Goal: Transaction & Acquisition: Book appointment/travel/reservation

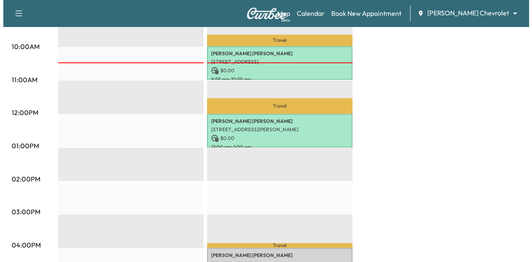
scroll to position [290, 0]
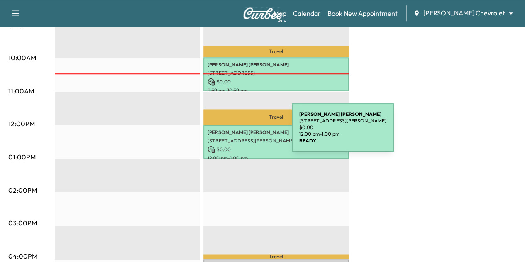
drag, startPoint x: 0, startPoint y: 0, endPoint x: 230, endPoint y: 133, distance: 265.2
click at [230, 133] on p "[PERSON_NAME]" at bounding box center [276, 132] width 137 height 7
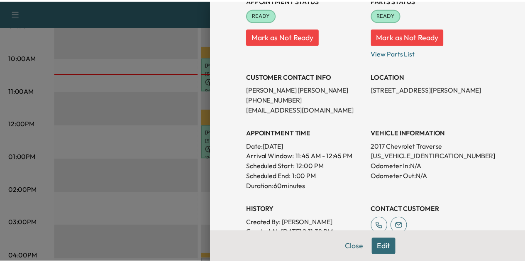
scroll to position [110, 0]
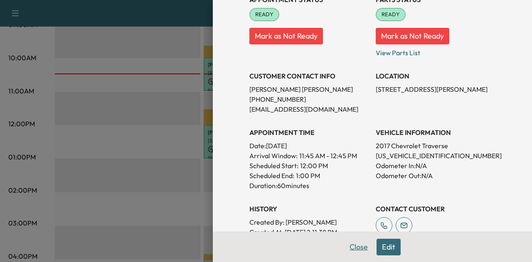
click at [345, 245] on button "Close" at bounding box center [358, 247] width 29 height 17
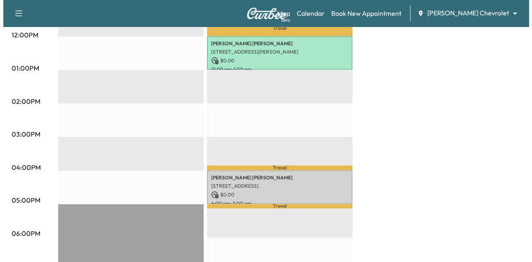
scroll to position [414, 0]
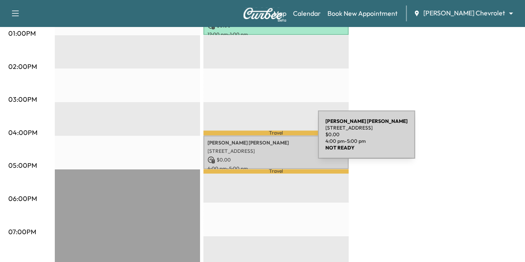
click at [257, 141] on p "[PERSON_NAME]" at bounding box center [276, 143] width 137 height 7
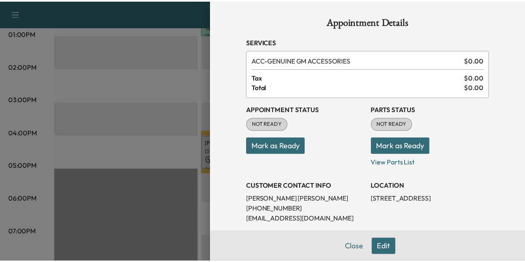
scroll to position [45, 0]
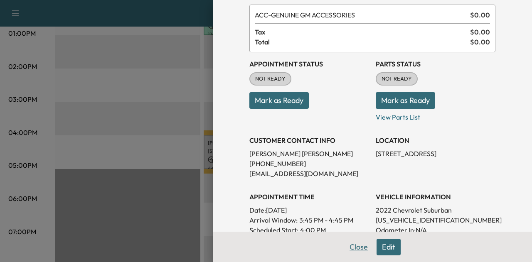
click at [359, 250] on button "Close" at bounding box center [358, 247] width 29 height 17
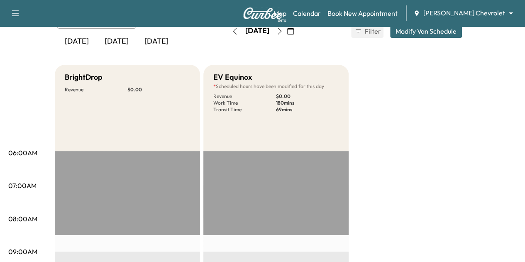
scroll to position [0, 0]
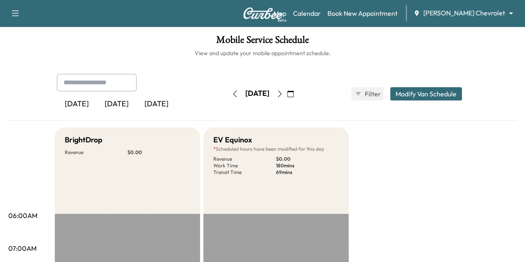
click at [283, 94] on icon "button" at bounding box center [280, 94] width 7 height 7
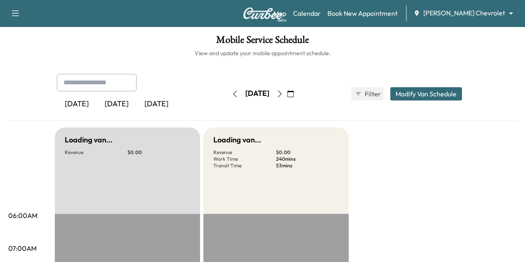
click at [283, 94] on icon "button" at bounding box center [280, 94] width 7 height 7
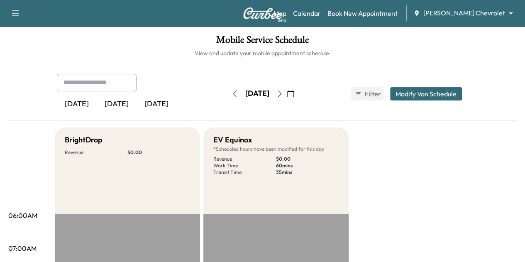
click at [232, 93] on icon "button" at bounding box center [235, 94] width 7 height 7
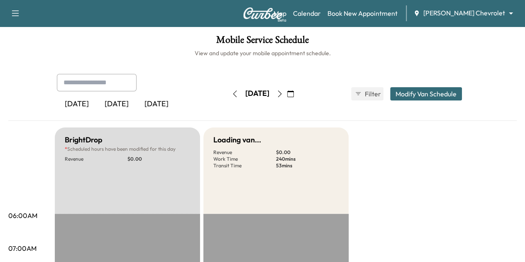
click at [232, 93] on icon "button" at bounding box center [235, 94] width 7 height 7
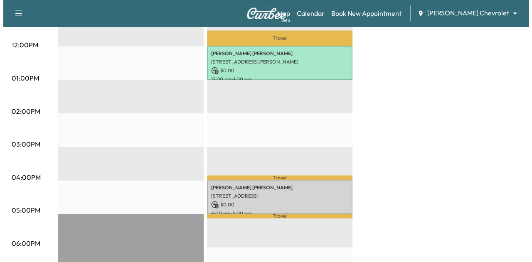
scroll to position [389, 0]
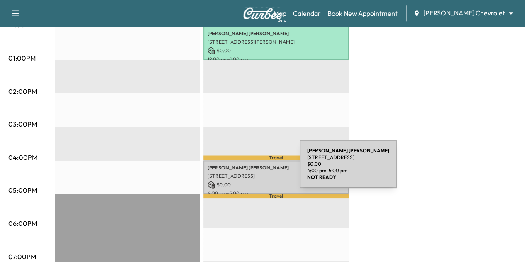
click at [238, 173] on p "[STREET_ADDRESS]" at bounding box center [276, 176] width 137 height 7
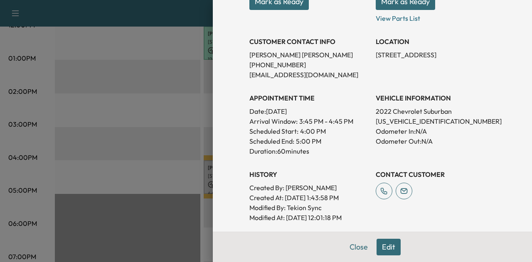
click at [380, 247] on button "Edit" at bounding box center [388, 247] width 24 height 17
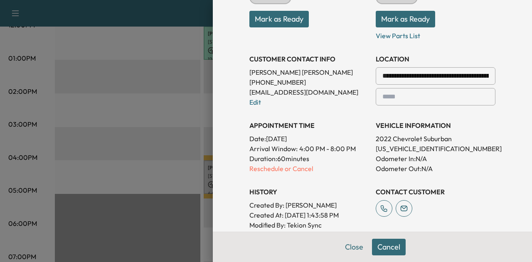
scroll to position [161, 0]
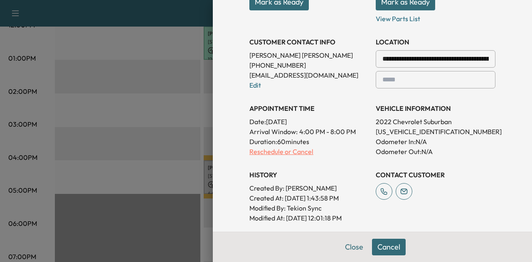
click at [287, 150] on p "Reschedule or Cancel" at bounding box center [309, 152] width 120 height 10
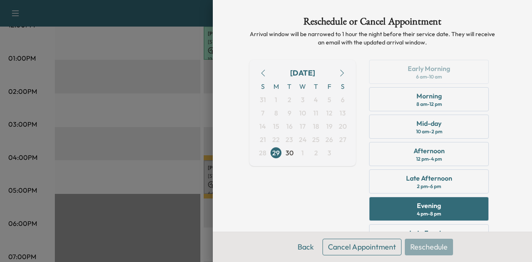
click at [339, 73] on icon "button" at bounding box center [342, 73] width 7 height 7
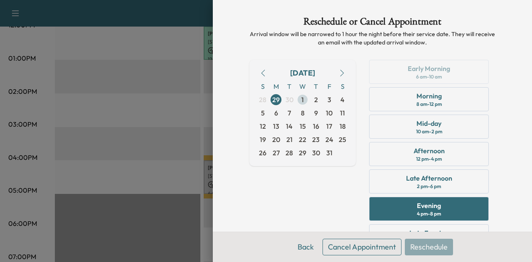
click at [301, 101] on span "1" at bounding box center [302, 100] width 2 height 10
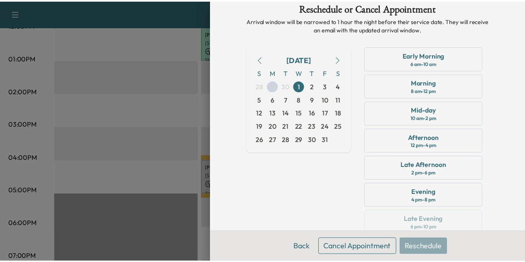
scroll to position [25, 0]
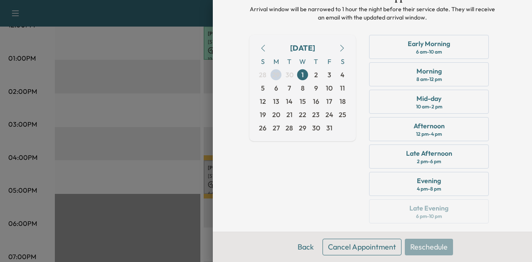
click at [338, 245] on button "Cancel Appointment" at bounding box center [361, 247] width 79 height 17
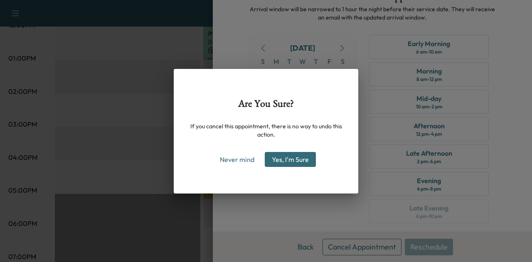
click at [292, 160] on button "Yes, I'm Sure" at bounding box center [290, 159] width 51 height 15
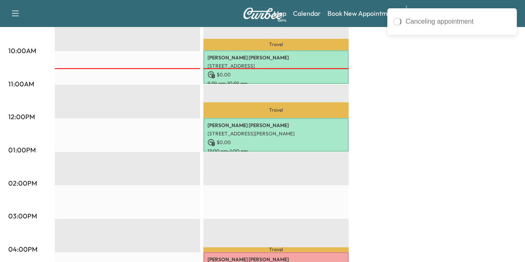
scroll to position [297, 0]
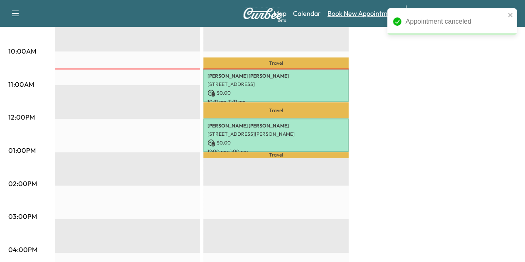
click at [370, 15] on link "Book New Appointment" at bounding box center [363, 13] width 70 height 10
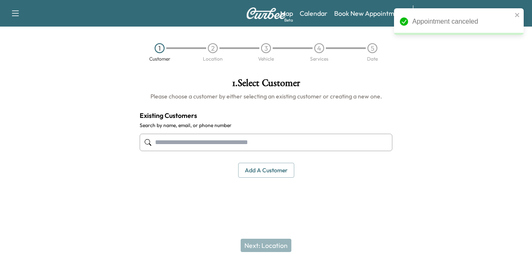
click at [267, 135] on input "text" at bounding box center [266, 142] width 253 height 17
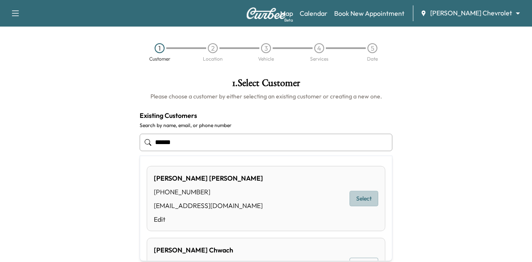
click at [352, 199] on button "Select" at bounding box center [363, 198] width 29 height 15
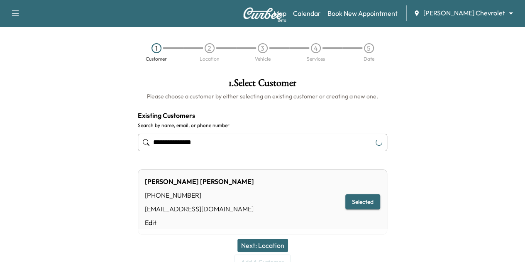
type input "**********"
click at [266, 242] on button "Next: Location" at bounding box center [263, 245] width 51 height 13
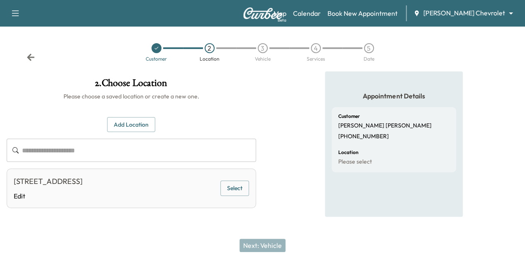
click at [155, 122] on button "Add Location" at bounding box center [131, 124] width 48 height 15
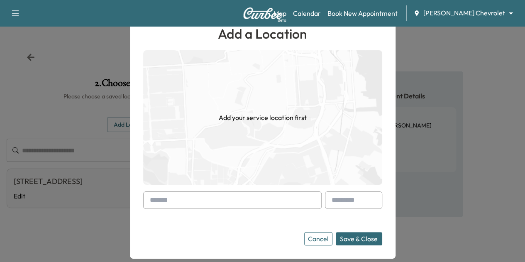
click at [192, 204] on input "text" at bounding box center [232, 199] width 179 height 17
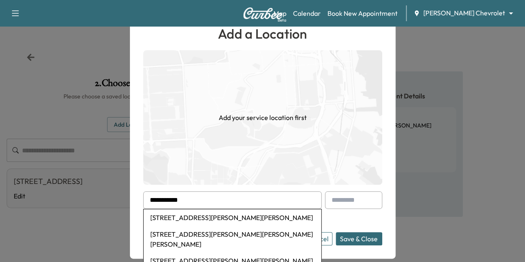
click at [204, 217] on li "[STREET_ADDRESS][PERSON_NAME][PERSON_NAME]" at bounding box center [233, 217] width 178 height 17
type input "**********"
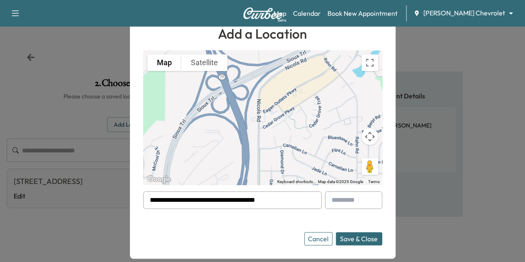
click at [339, 200] on div at bounding box center [334, 200] width 10 height 10
click at [353, 201] on input "text" at bounding box center [353, 199] width 57 height 17
type input "*"
click at [356, 235] on button "Save & Close" at bounding box center [359, 238] width 47 height 13
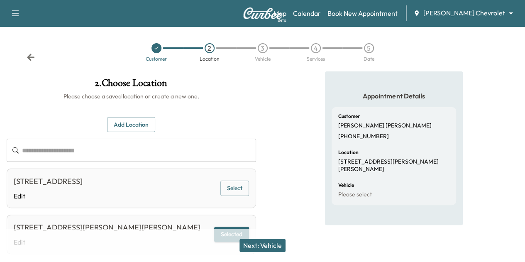
scroll to position [64, 0]
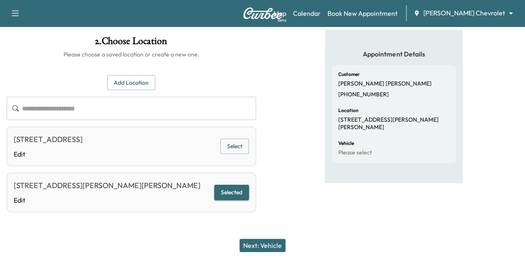
click at [278, 249] on button "Next: Vehicle" at bounding box center [263, 245] width 46 height 13
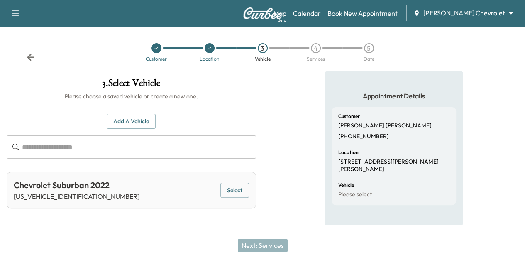
scroll to position [0, 0]
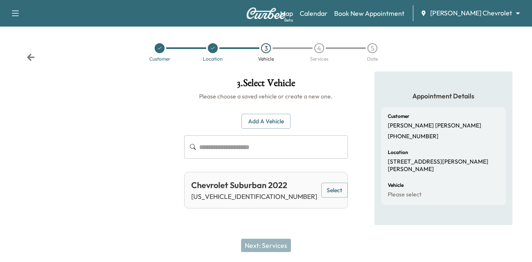
click at [321, 194] on button "Select" at bounding box center [334, 190] width 27 height 15
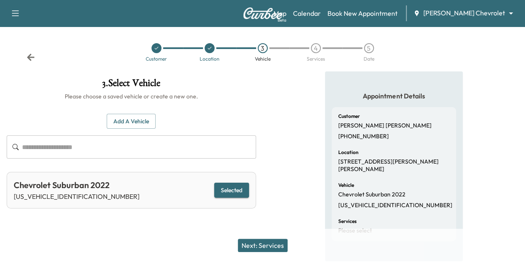
click at [275, 238] on div "Next: Services" at bounding box center [262, 245] width 525 height 33
click at [275, 243] on button "Next: Services" at bounding box center [263, 245] width 50 height 13
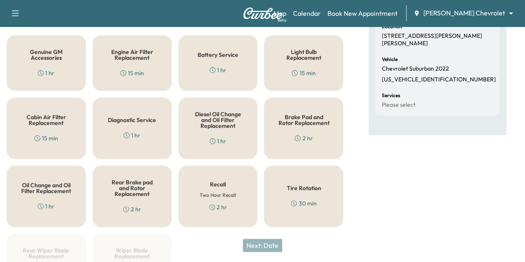
scroll to position [133, 0]
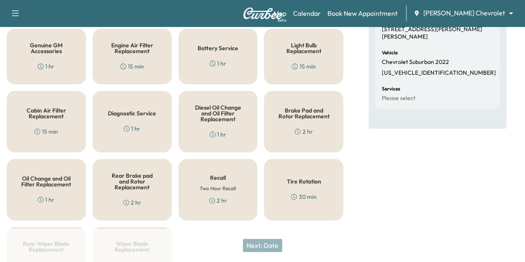
click at [214, 190] on div "Recall Two Hour Recall 2 hr" at bounding box center [218, 189] width 79 height 61
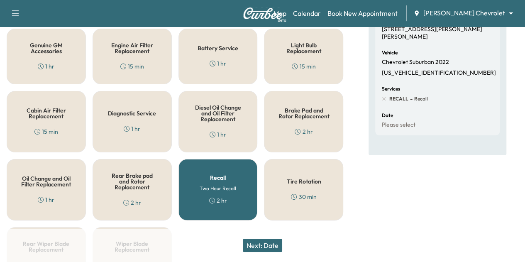
click at [269, 248] on button "Next: Date" at bounding box center [262, 245] width 39 height 13
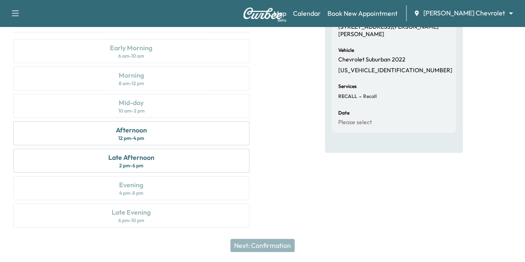
scroll to position [135, 0]
click at [250, 145] on div "Afternoon 12 pm - 4 pm" at bounding box center [131, 133] width 236 height 24
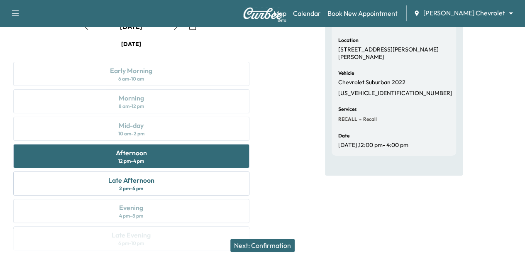
scroll to position [78, 0]
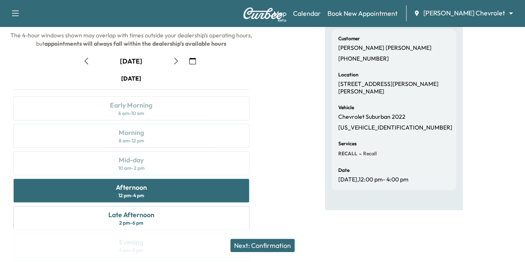
click at [271, 247] on button "Next: Confirmation" at bounding box center [263, 245] width 64 height 13
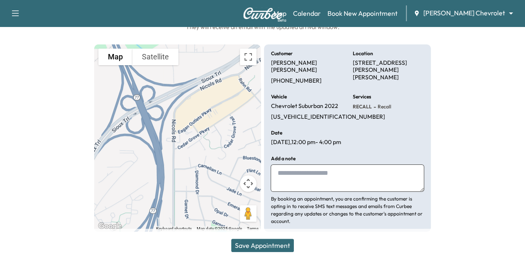
click at [319, 171] on textarea at bounding box center [348, 177] width 154 height 27
type textarea "**********"
click at [285, 249] on button "Save Appointment" at bounding box center [262, 245] width 63 height 13
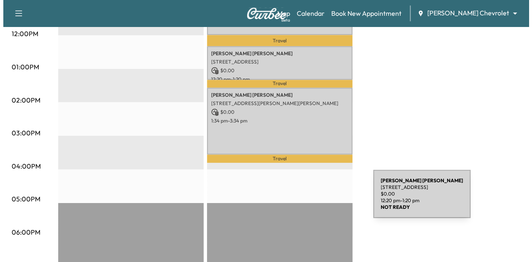
scroll to position [380, 0]
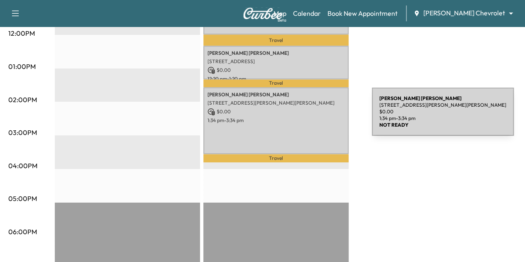
click at [310, 117] on p "1:34 pm - 3:34 pm" at bounding box center [276, 120] width 137 height 7
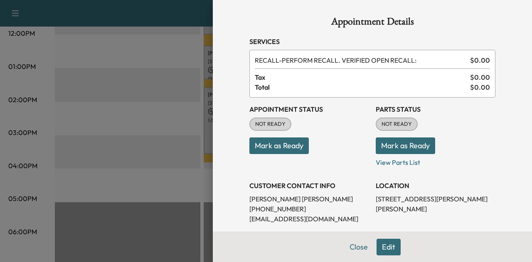
click at [378, 248] on button "Edit" at bounding box center [388, 247] width 24 height 17
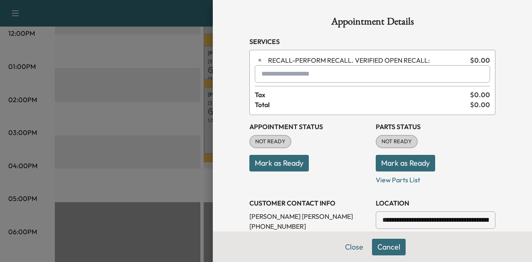
scroll to position [135, 0]
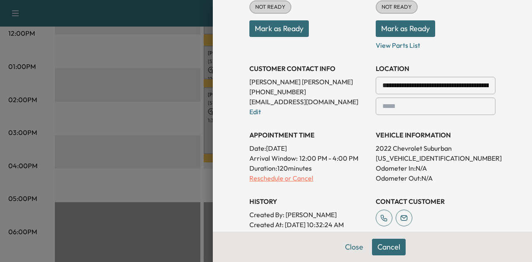
click at [294, 179] on p "Reschedule or Cancel" at bounding box center [309, 178] width 120 height 10
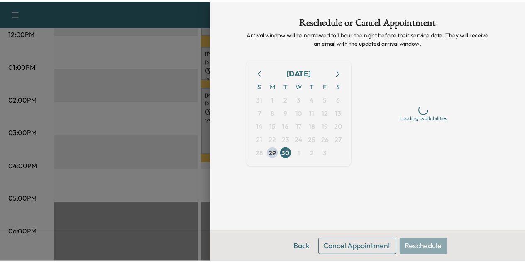
scroll to position [0, 0]
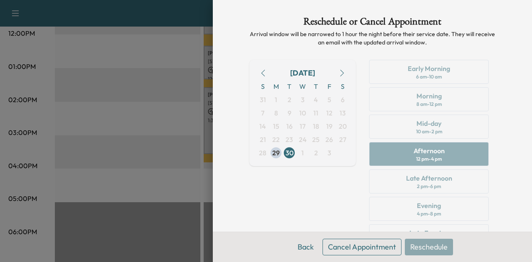
click at [335, 74] on button "button" at bounding box center [342, 72] width 14 height 13
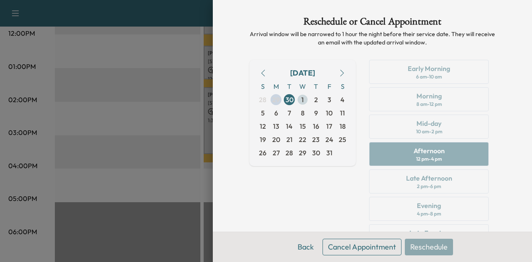
click at [296, 102] on span "1" at bounding box center [302, 99] width 13 height 13
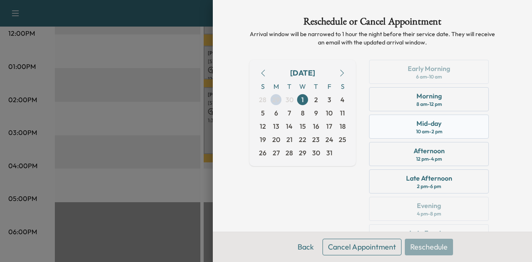
click at [416, 132] on div "10 am - 2 pm" at bounding box center [429, 131] width 26 height 7
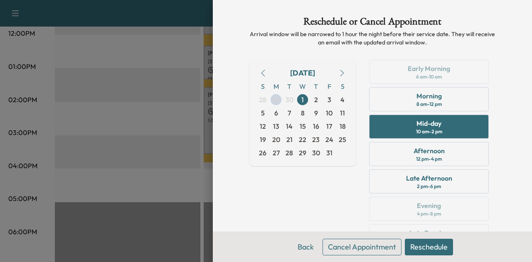
click at [409, 249] on button "Reschedule" at bounding box center [429, 247] width 48 height 17
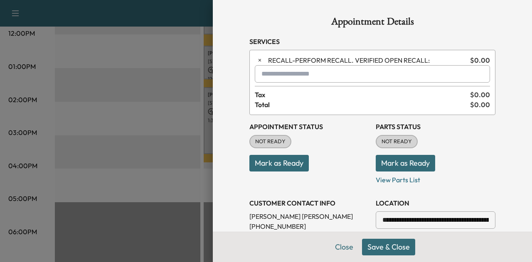
click at [377, 250] on button "Save & Close" at bounding box center [388, 247] width 53 height 17
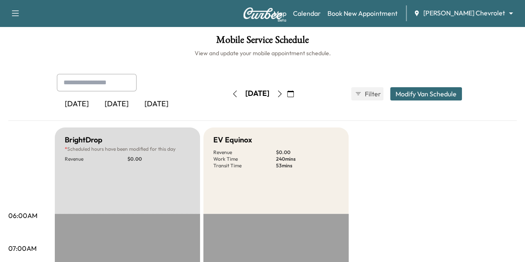
click at [283, 93] on icon "button" at bounding box center [280, 94] width 7 height 7
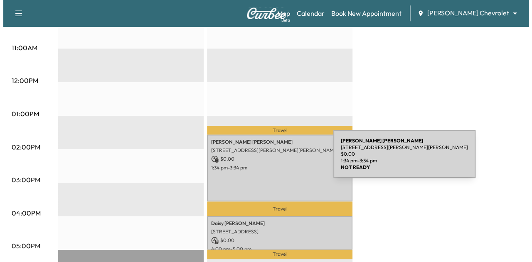
scroll to position [333, 0]
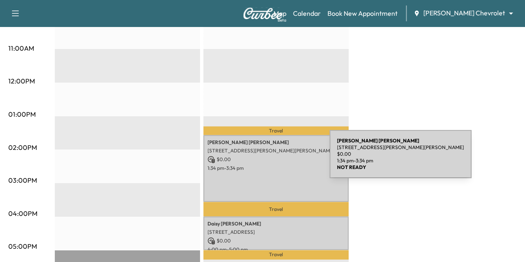
click at [268, 159] on p "$ 0.00" at bounding box center [276, 159] width 137 height 7
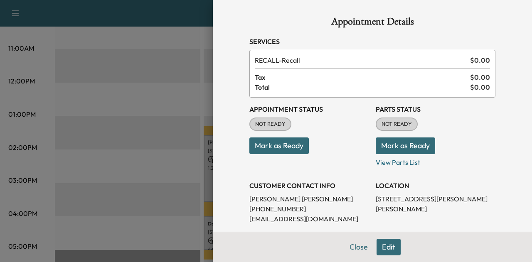
scroll to position [102, 0]
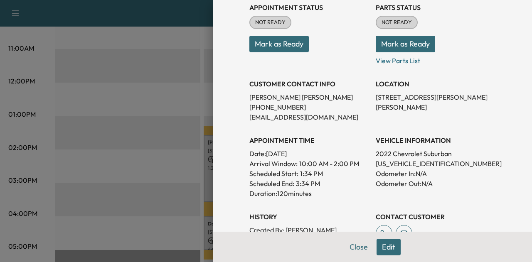
click at [376, 248] on button "Edit" at bounding box center [388, 247] width 24 height 17
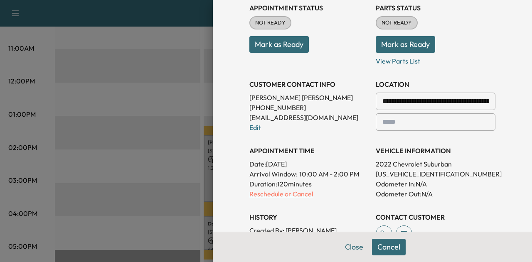
click at [285, 194] on p "Reschedule or Cancel" at bounding box center [309, 194] width 120 height 10
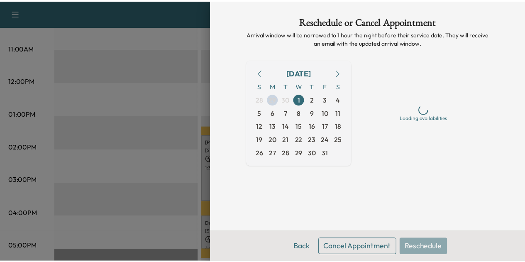
scroll to position [0, 0]
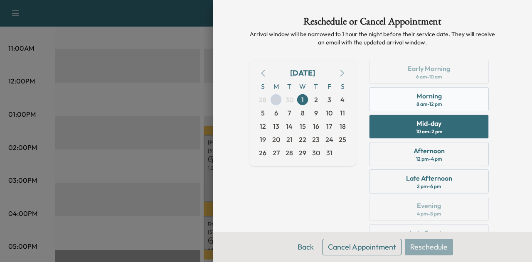
click at [400, 102] on div "Morning 8 am - 12 pm" at bounding box center [429, 99] width 120 height 24
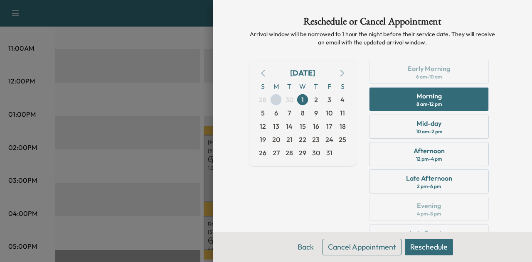
click at [408, 247] on button "Reschedule" at bounding box center [429, 247] width 48 height 17
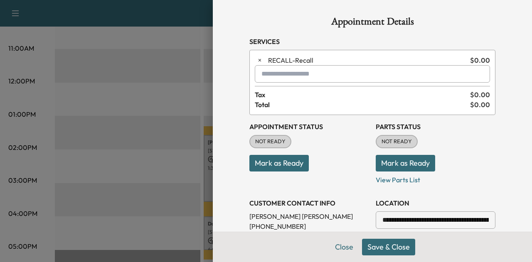
click at [377, 250] on button "Save & Close" at bounding box center [388, 247] width 53 height 17
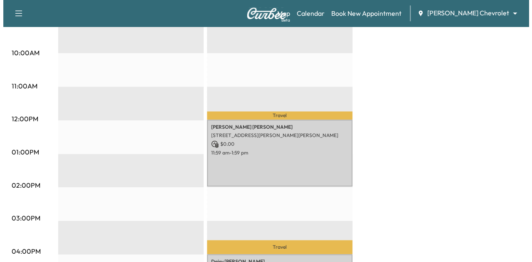
scroll to position [291, 0]
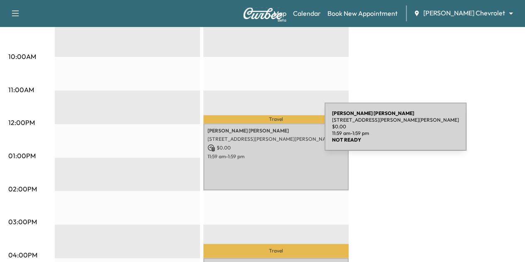
click at [263, 132] on div "[PERSON_NAME] [STREET_ADDRESS][PERSON_NAME][PERSON_NAME] $ 0.00 11:59 am - 1:59…" at bounding box center [276, 156] width 145 height 67
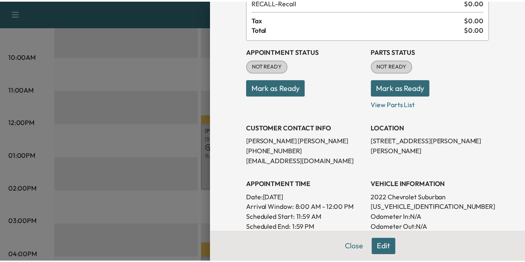
scroll to position [58, 0]
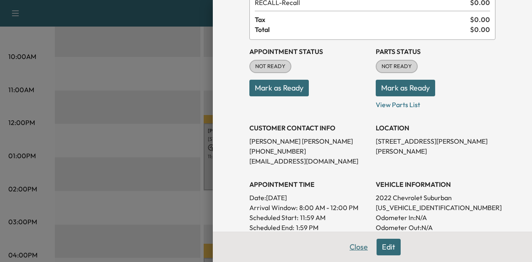
click at [350, 245] on button "Close" at bounding box center [358, 247] width 29 height 17
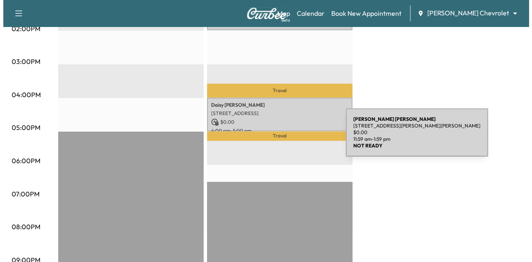
scroll to position [447, 0]
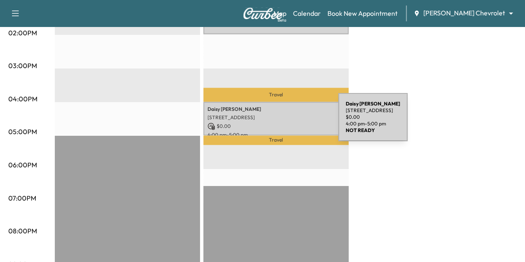
click at [276, 123] on p "$ 0.00" at bounding box center [276, 126] width 137 height 7
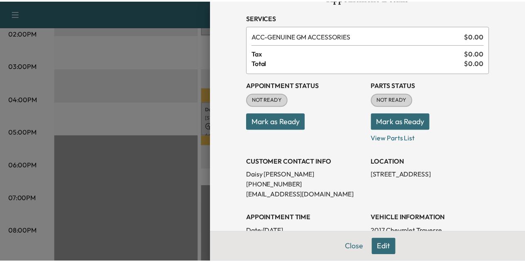
scroll to position [22, 0]
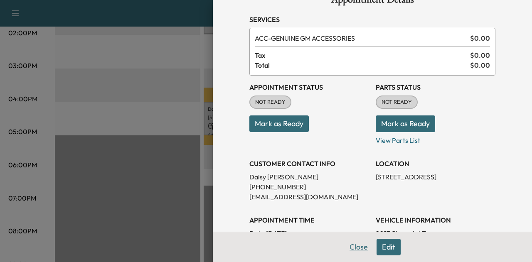
click at [347, 245] on button "Close" at bounding box center [358, 247] width 29 height 17
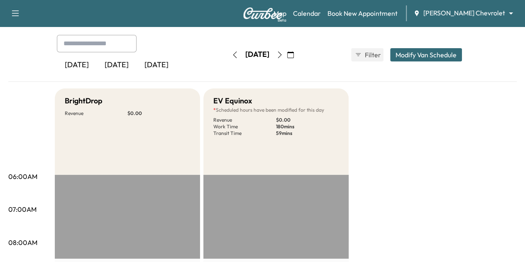
scroll to position [0, 0]
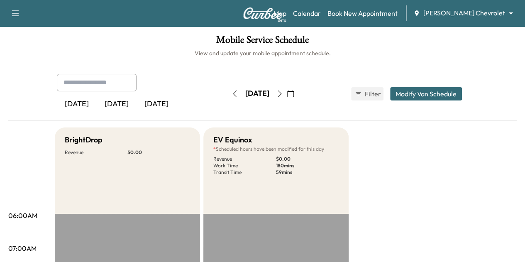
click at [232, 96] on icon "button" at bounding box center [235, 94] width 7 height 7
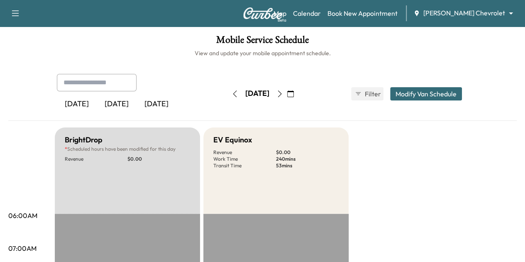
click at [232, 91] on icon "button" at bounding box center [235, 94] width 7 height 7
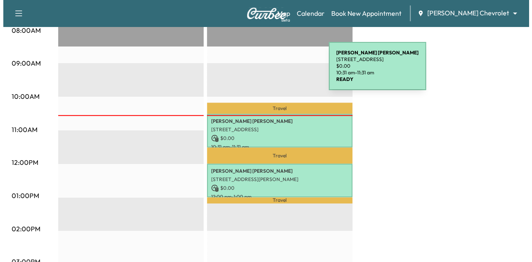
scroll to position [251, 0]
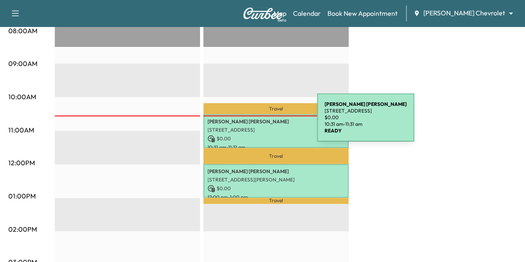
click at [255, 124] on div "[PERSON_NAME] [STREET_ADDRESS] $ 0.00 10:31 am - 11:31 am" at bounding box center [276, 131] width 145 height 34
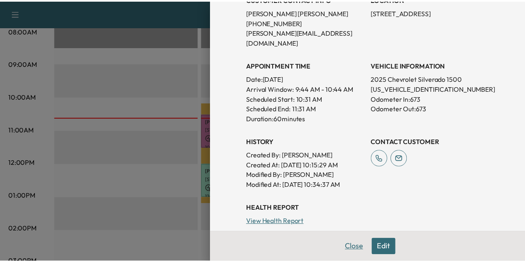
scroll to position [166, 0]
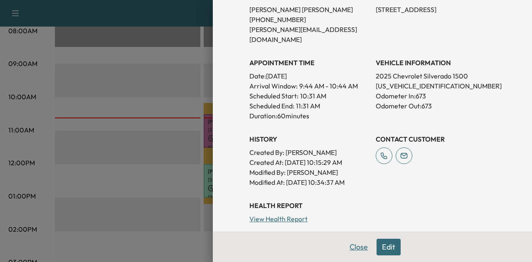
click at [356, 248] on button "Close" at bounding box center [358, 247] width 29 height 17
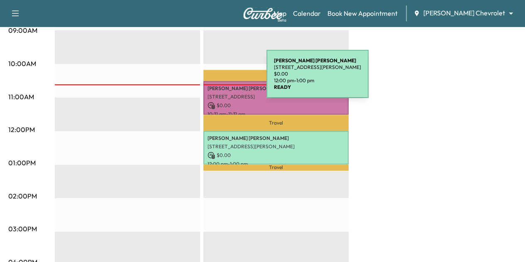
scroll to position [330, 0]
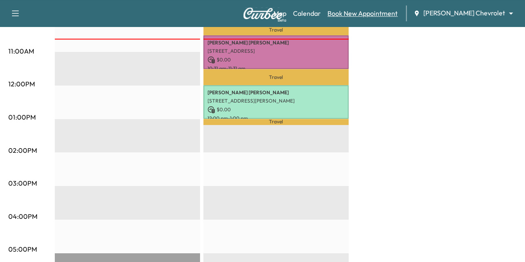
click at [372, 15] on link "Book New Appointment" at bounding box center [363, 13] width 70 height 10
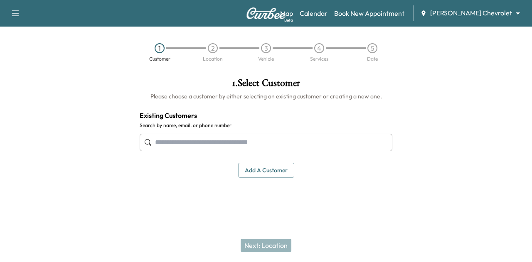
click at [267, 146] on input "text" at bounding box center [266, 142] width 253 height 17
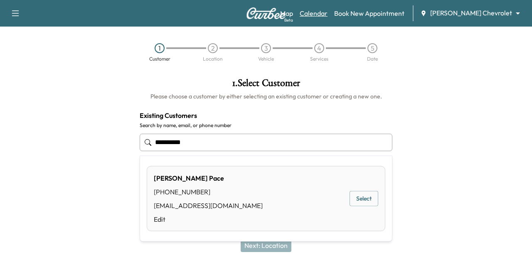
type input "**********"
click at [327, 15] on link "Calendar" at bounding box center [313, 13] width 28 height 10
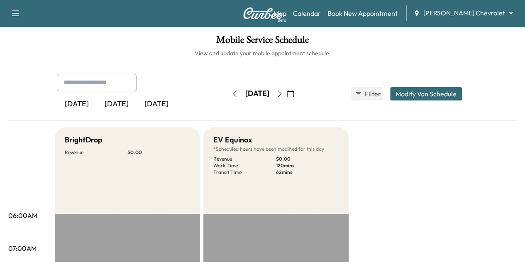
click at [477, 13] on body "Support Log Out Map Beta Calendar Book New Appointment [PERSON_NAME] Chevrolet …" at bounding box center [262, 131] width 525 height 262
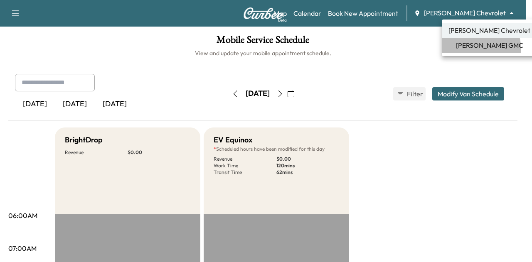
drag, startPoint x: 471, startPoint y: 50, endPoint x: 471, endPoint y: 45, distance: 4.6
click at [471, 49] on span "[PERSON_NAME] GMC" at bounding box center [489, 45] width 67 height 10
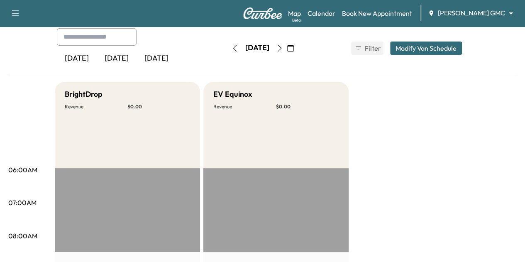
click at [287, 46] on button "button" at bounding box center [280, 48] width 14 height 13
click at [283, 45] on icon "button" at bounding box center [280, 48] width 7 height 7
click at [283, 48] on icon "button" at bounding box center [280, 48] width 7 height 7
click at [287, 52] on button "button" at bounding box center [280, 48] width 14 height 13
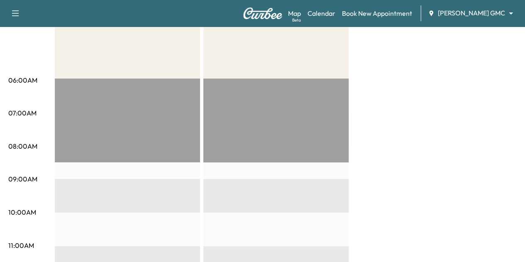
scroll to position [4, 0]
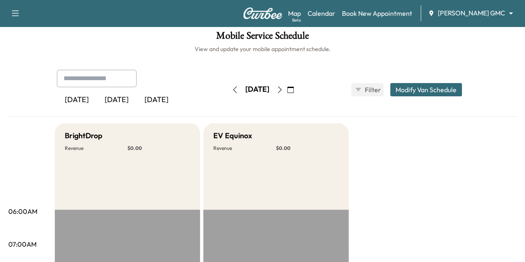
click at [232, 88] on icon "button" at bounding box center [235, 89] width 7 height 7
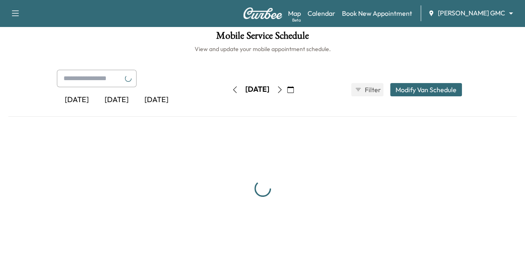
click at [228, 88] on button "button" at bounding box center [235, 89] width 14 height 13
click at [245, 88] on div "[DATE]" at bounding box center [257, 89] width 24 height 10
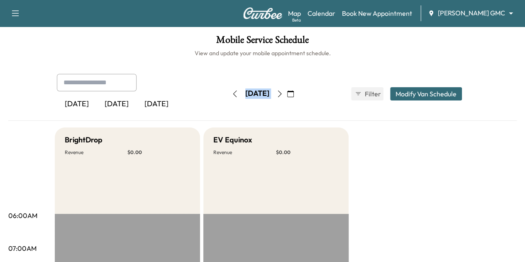
click at [232, 95] on icon "button" at bounding box center [235, 94] width 7 height 7
click at [232, 94] on icon "button" at bounding box center [235, 94] width 7 height 7
click at [356, 76] on div "[DATE] [DATE] [DATE] [DATE] September 2025 S M T W T F S 31 1 2 3 4 5 6 7 8 9 1…" at bounding box center [262, 94] width 425 height 40
click at [284, 80] on div "[DATE] [DATE] [DATE] [DATE] September 2025 S M T W T F S 31 1 2 3 4 5 6 7 8 9 1…" at bounding box center [262, 94] width 425 height 40
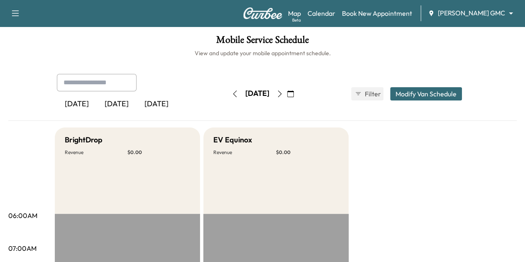
click at [470, 19] on div "Map Beta Calendar Book New Appointment [PERSON_NAME] GMC ******** ​" at bounding box center [403, 13] width 231 height 16
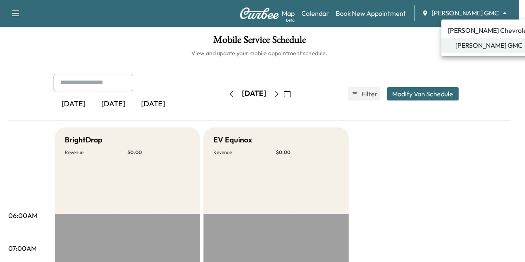
drag, startPoint x: 487, startPoint y: 15, endPoint x: 480, endPoint y: 34, distance: 21.2
click at [483, 17] on body "Support Log Out Map Beta Calendar Book New Appointment [PERSON_NAME] GMC ******…" at bounding box center [262, 131] width 525 height 262
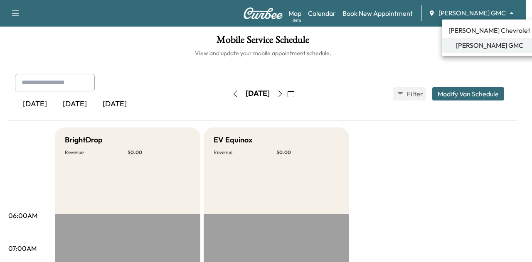
click at [475, 31] on span "[PERSON_NAME] Chevrolet" at bounding box center [489, 30] width 82 height 10
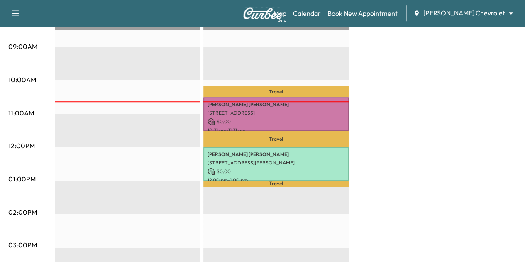
scroll to position [249, 0]
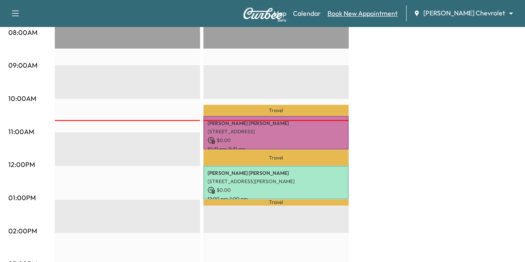
click at [388, 10] on link "Book New Appointment" at bounding box center [363, 13] width 70 height 10
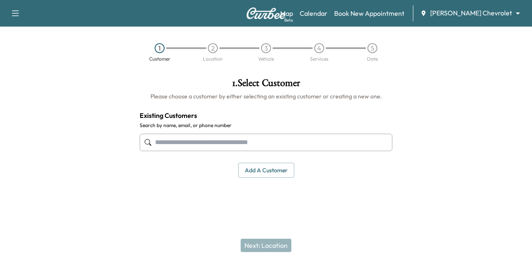
click at [249, 145] on input "text" at bounding box center [266, 142] width 253 height 17
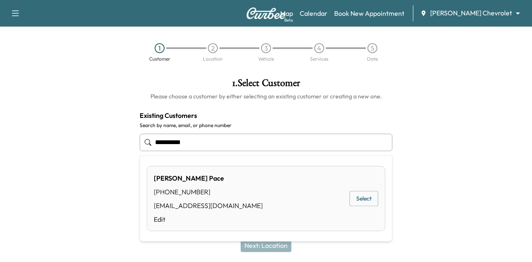
click at [357, 197] on button "Select" at bounding box center [363, 198] width 29 height 15
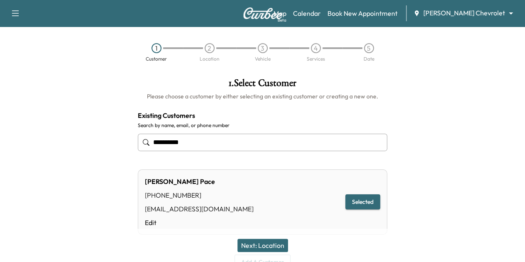
type input "**********"
click at [267, 243] on button "Next: Location" at bounding box center [263, 245] width 51 height 13
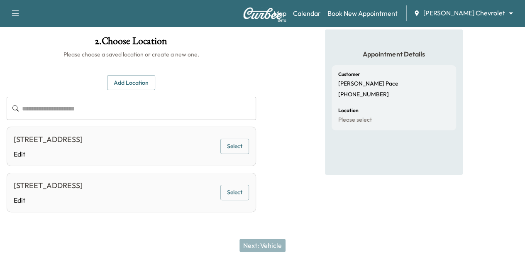
scroll to position [64, 0]
click at [249, 139] on button "Select" at bounding box center [235, 146] width 29 height 15
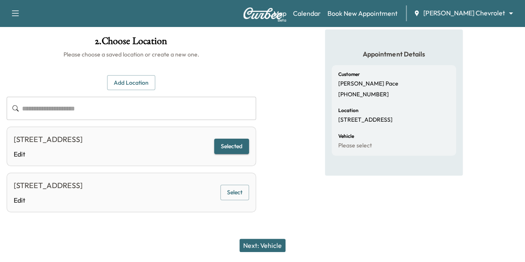
click at [264, 246] on button "Next: Vehicle" at bounding box center [263, 245] width 46 height 13
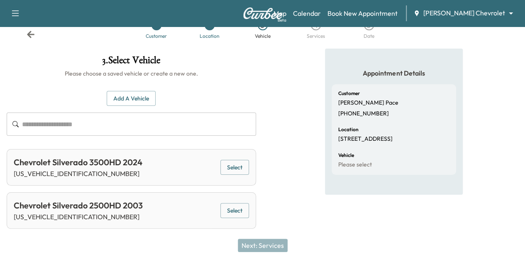
scroll to position [47, 0]
click at [249, 160] on button "Select" at bounding box center [235, 167] width 29 height 15
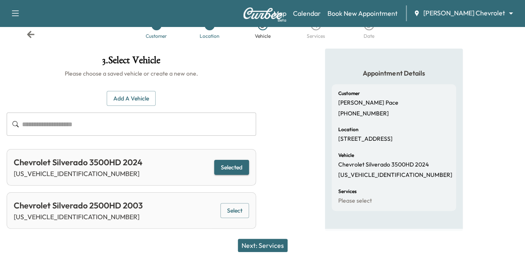
drag, startPoint x: 271, startPoint y: 251, endPoint x: 277, endPoint y: 241, distance: 11.3
click at [271, 251] on button "Next: Services" at bounding box center [263, 245] width 50 height 13
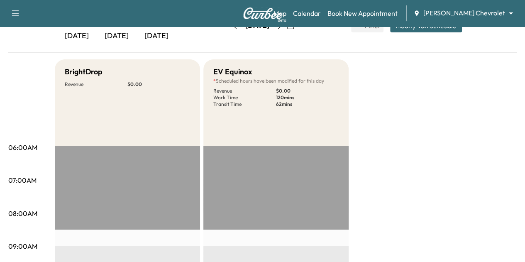
scroll to position [47, 0]
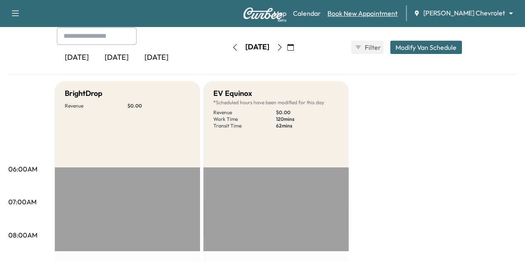
click at [389, 14] on link "Book New Appointment" at bounding box center [363, 13] width 70 height 10
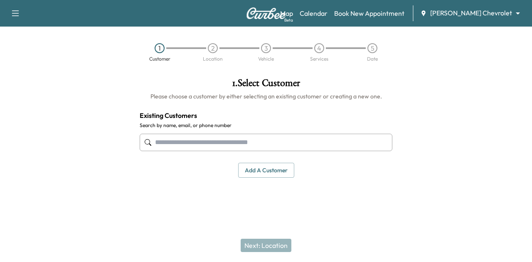
click at [279, 151] on div at bounding box center [266, 142] width 253 height 27
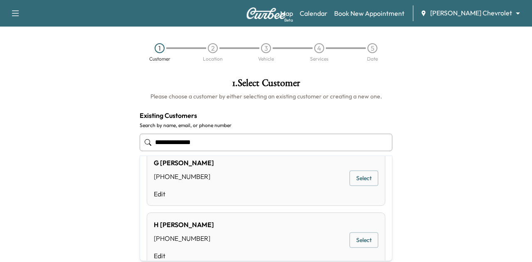
scroll to position [332, 0]
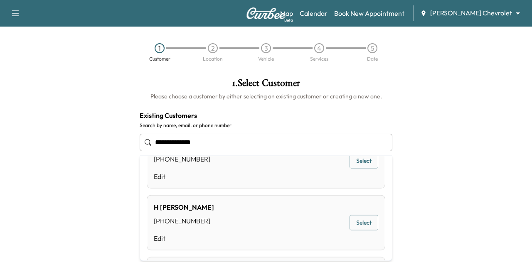
type input "**********"
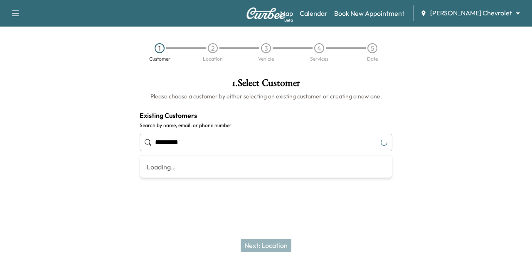
type input "*********"
paste input "*********"
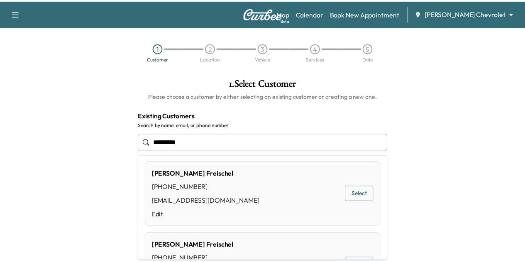
scroll to position [0, 0]
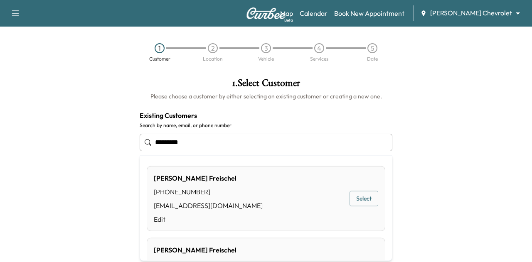
click at [359, 199] on button "Select" at bounding box center [363, 198] width 29 height 15
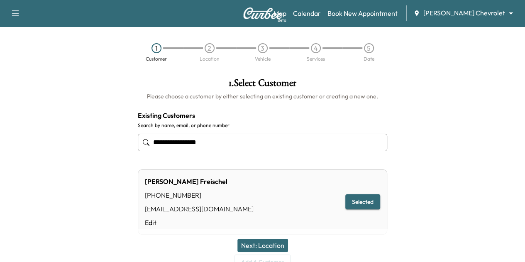
type input "**********"
click at [256, 245] on button "Next: Location" at bounding box center [263, 245] width 51 height 13
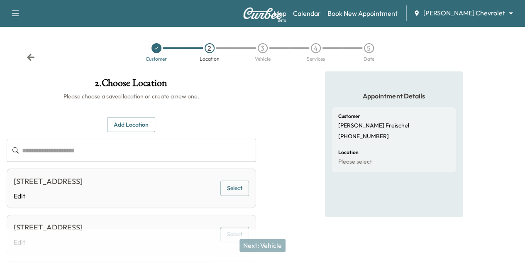
scroll to position [45, 0]
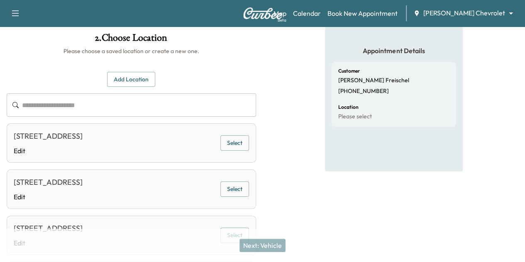
click at [256, 150] on div "[STREET_ADDRESS] Edit Select" at bounding box center [132, 142] width 250 height 39
click at [249, 151] on button "Select" at bounding box center [235, 142] width 29 height 15
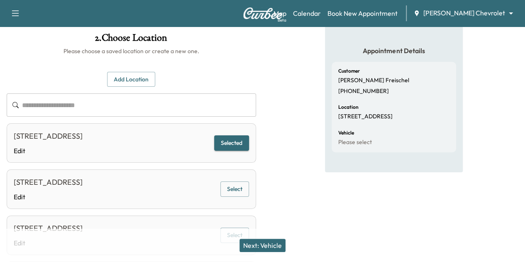
click at [271, 241] on button "Next: Vehicle" at bounding box center [263, 245] width 46 height 13
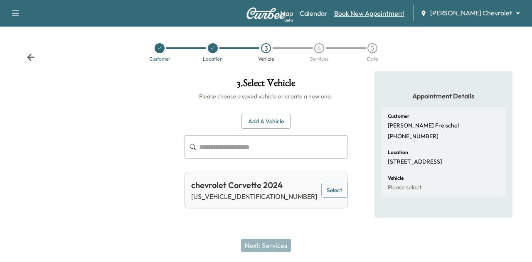
click at [368, 12] on link "Book New Appointment" at bounding box center [369, 13] width 70 height 10
click at [19, 53] on div "Customer Location 3 Vehicle 4 Services 5 Date" at bounding box center [266, 52] width 532 height 38
click at [32, 56] on icon at bounding box center [31, 57] width 8 height 8
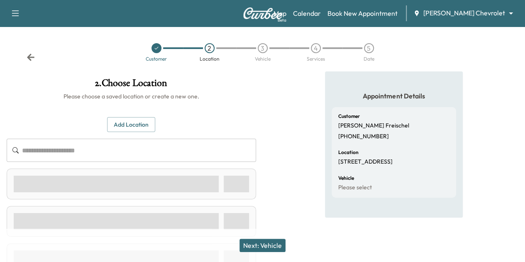
click at [32, 56] on icon at bounding box center [31, 57] width 8 height 8
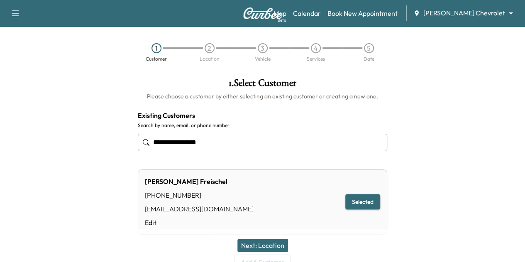
drag, startPoint x: 233, startPoint y: 153, endPoint x: 230, endPoint y: 147, distance: 6.7
click at [232, 152] on div "**********" at bounding box center [263, 142] width 250 height 27
click at [230, 147] on input "**********" at bounding box center [263, 142] width 250 height 17
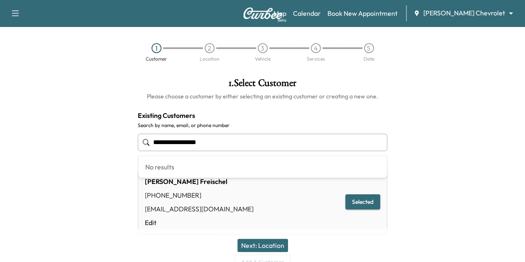
click at [230, 147] on input "**********" at bounding box center [263, 142] width 250 height 17
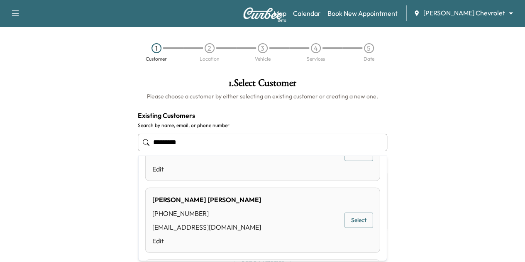
scroll to position [125, 0]
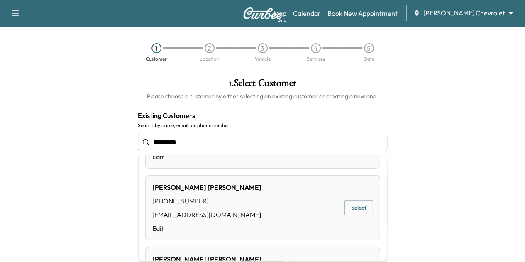
click at [346, 211] on button "Select" at bounding box center [359, 207] width 29 height 15
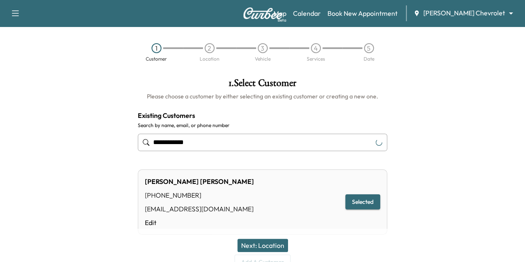
type input "**********"
click at [262, 243] on button "Next: Location" at bounding box center [263, 245] width 51 height 13
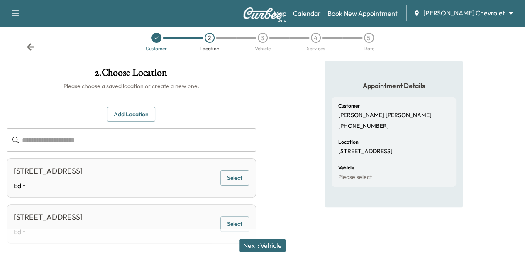
scroll to position [0, 0]
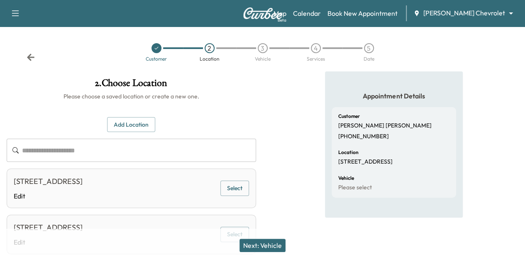
click at [249, 194] on button "Select" at bounding box center [235, 188] width 29 height 15
click at [277, 236] on div "Next: Vehicle" at bounding box center [262, 245] width 525 height 33
click at [275, 246] on button "Next: Vehicle" at bounding box center [263, 245] width 46 height 13
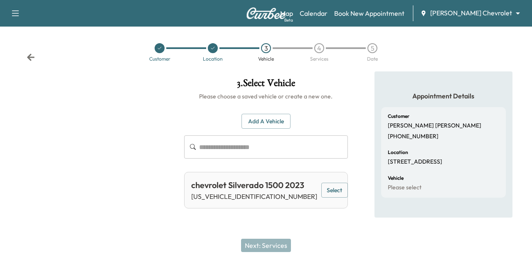
click at [29, 52] on div "Customer Location 3 Vehicle 4 Services 5 Date" at bounding box center [266, 52] width 532 height 38
click at [31, 54] on icon at bounding box center [30, 57] width 7 height 7
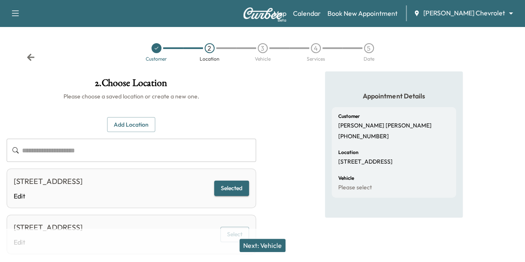
click at [30, 55] on icon at bounding box center [30, 57] width 7 height 7
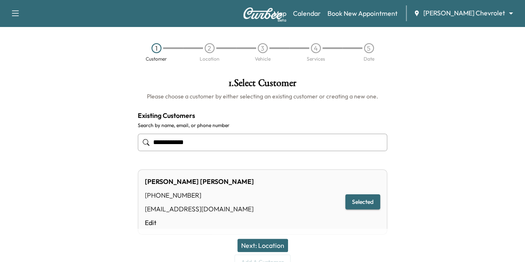
click at [215, 148] on input "**********" at bounding box center [263, 142] width 250 height 17
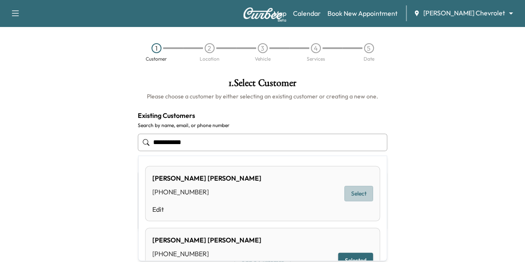
click at [354, 196] on button "Select" at bounding box center [359, 193] width 29 height 15
type input "**********"
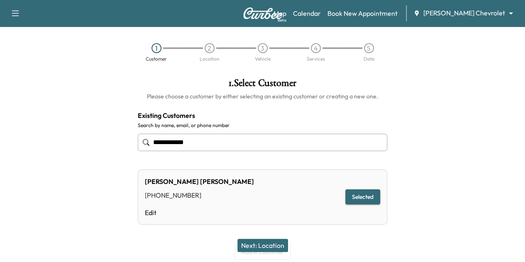
click at [266, 247] on button "Next: Location" at bounding box center [263, 245] width 51 height 13
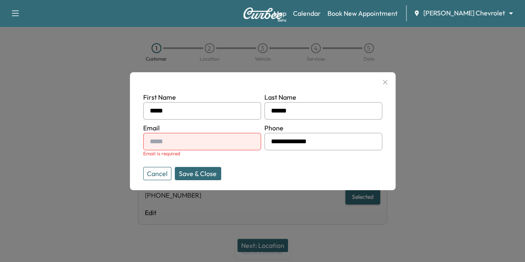
click at [172, 135] on input "text" at bounding box center [202, 141] width 118 height 17
type input "**********"
click at [194, 173] on button "Save & Close" at bounding box center [198, 173] width 47 height 13
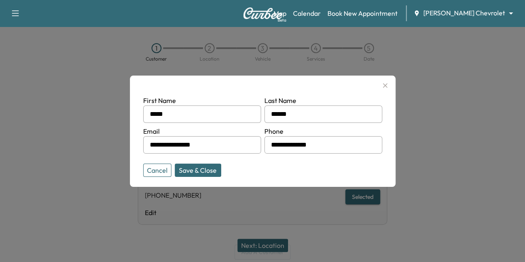
type input "**********"
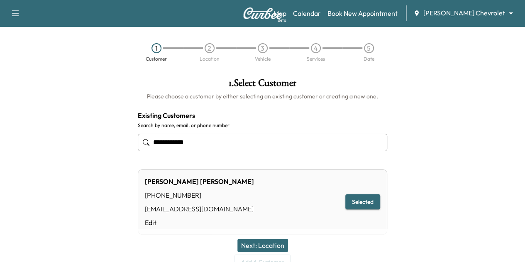
click at [272, 247] on button "Next: Location" at bounding box center [263, 245] width 51 height 13
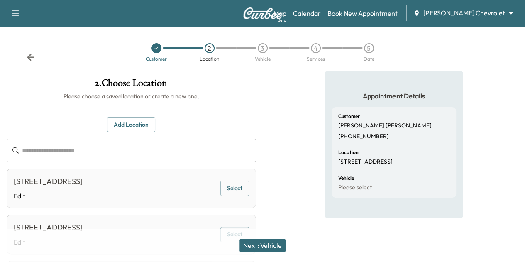
click at [249, 196] on button "Select" at bounding box center [235, 188] width 29 height 15
click at [277, 241] on button "Next: Vehicle" at bounding box center [263, 245] width 46 height 13
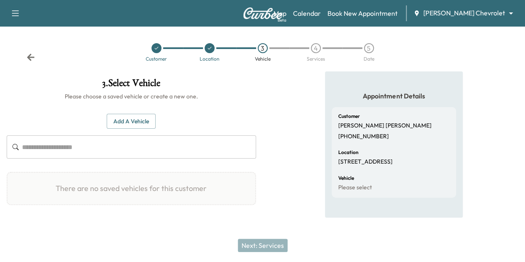
click at [33, 56] on icon at bounding box center [31, 57] width 8 height 8
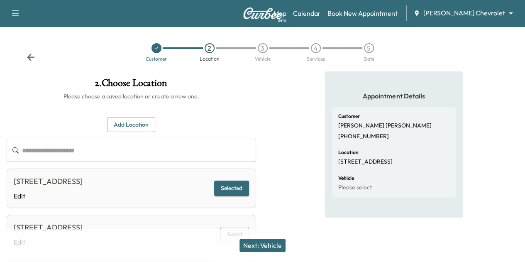
click at [33, 56] on icon at bounding box center [31, 57] width 8 height 8
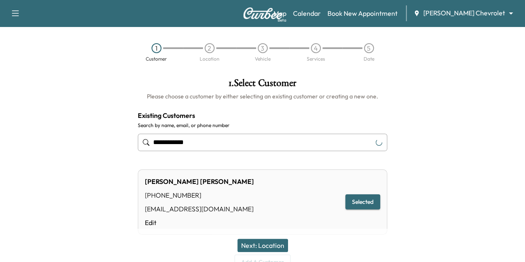
click at [331, 136] on input "**********" at bounding box center [263, 142] width 250 height 17
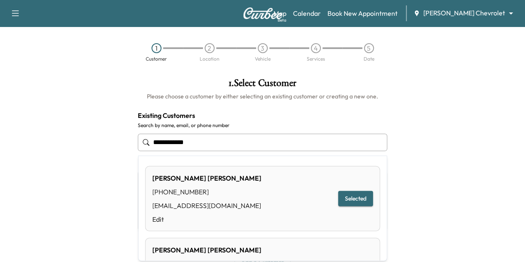
click at [331, 136] on input "**********" at bounding box center [263, 142] width 250 height 17
click at [223, 148] on input "**********" at bounding box center [263, 142] width 250 height 17
click at [253, 150] on input "**********" at bounding box center [263, 142] width 250 height 17
click at [234, 145] on input "**********" at bounding box center [263, 142] width 250 height 17
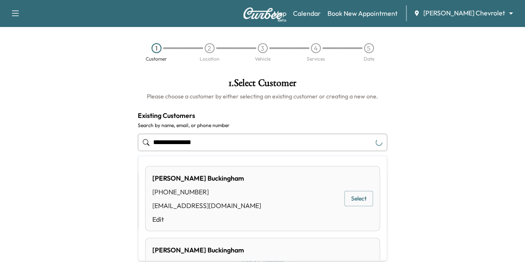
click at [353, 199] on button "Select" at bounding box center [359, 198] width 29 height 15
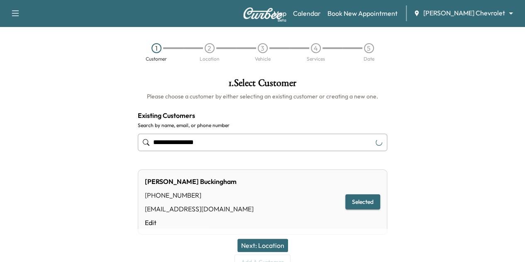
type input "**********"
click at [268, 244] on button "Next: Location" at bounding box center [263, 245] width 51 height 13
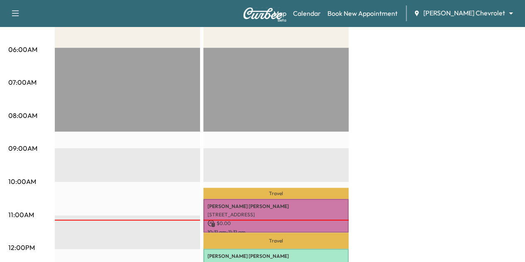
scroll to position [42, 0]
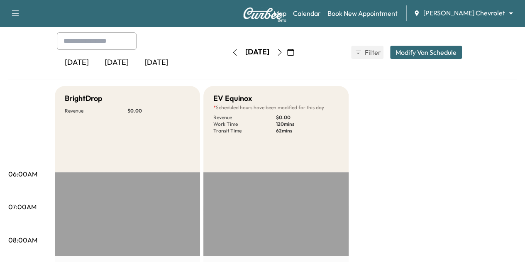
click at [283, 52] on icon "button" at bounding box center [280, 52] width 7 height 7
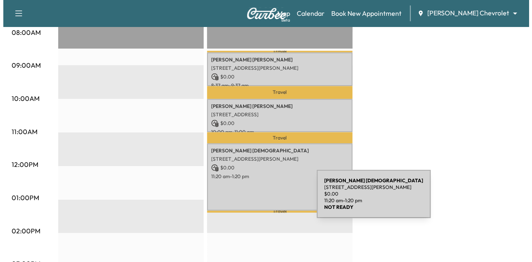
scroll to position [208, 0]
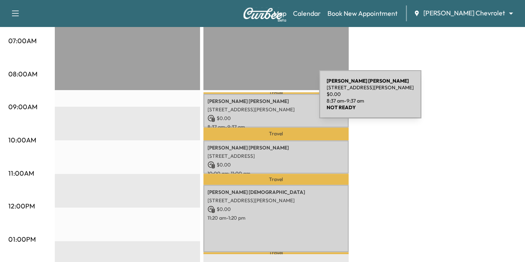
click at [258, 95] on div "Tod Blackwood 285 Westview Dr, West St Paul, MN 55118, USA $ 0.00 8:37 am - 9:3…" at bounding box center [276, 111] width 145 height 34
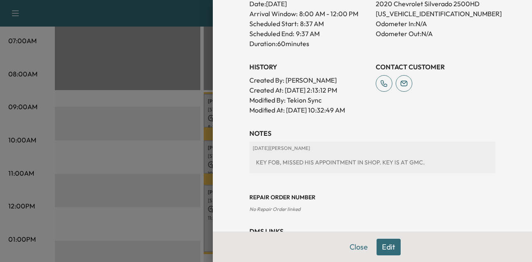
scroll to position [287, 0]
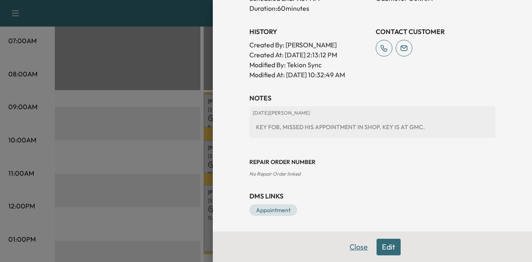
click at [355, 247] on button "Close" at bounding box center [358, 247] width 29 height 17
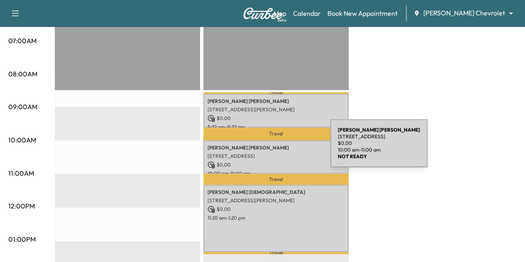
click at [268, 148] on p "DAVID WALLACE" at bounding box center [276, 148] width 137 height 7
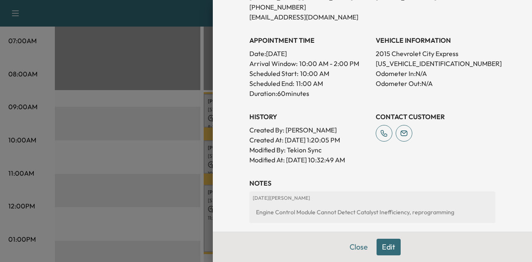
scroll to position [249, 0]
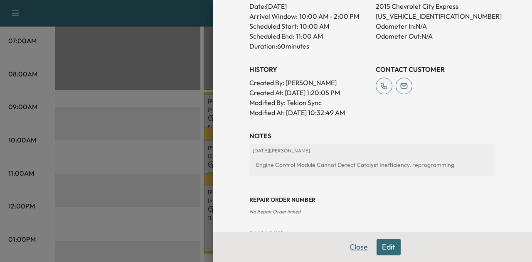
click at [355, 250] on button "Close" at bounding box center [358, 247] width 29 height 17
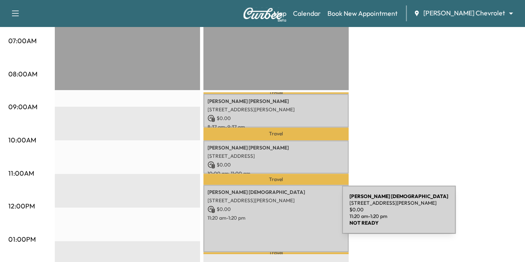
click at [280, 215] on p "11:20 am - 1:20 pm" at bounding box center [276, 218] width 137 height 7
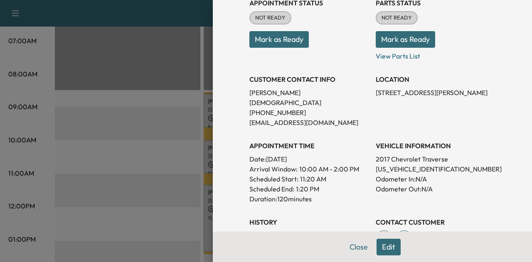
scroll to position [125, 0]
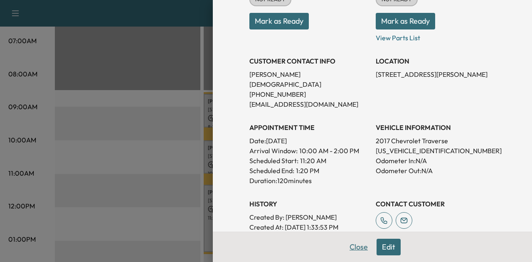
click at [355, 245] on button "Close" at bounding box center [358, 247] width 29 height 17
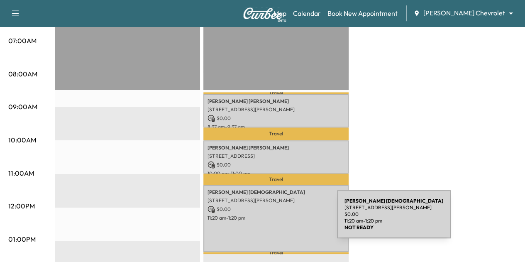
click at [275, 219] on div "Jerry Southside Baptist Church 5613 S Robert Trail, Inver Grove Heights, MN 550…" at bounding box center [276, 218] width 145 height 67
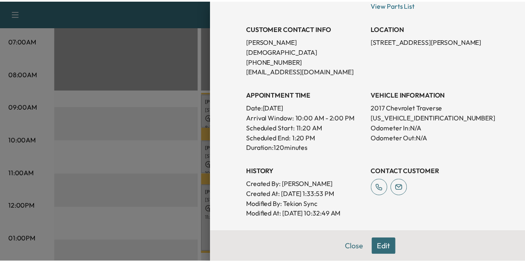
scroll to position [166, 0]
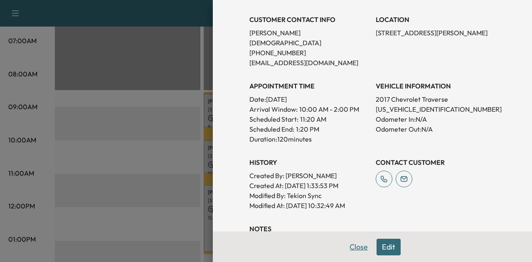
click at [353, 250] on button "Close" at bounding box center [358, 247] width 29 height 17
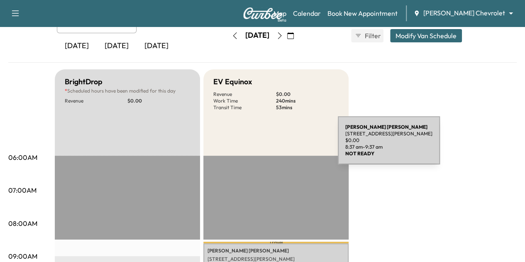
scroll to position [42, 0]
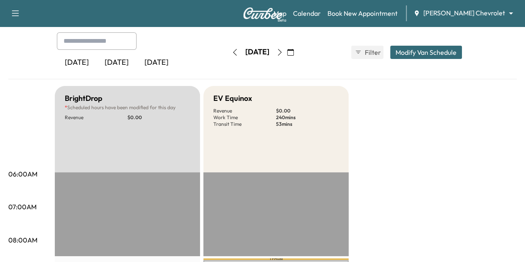
click at [283, 52] on icon "button" at bounding box center [280, 52] width 7 height 7
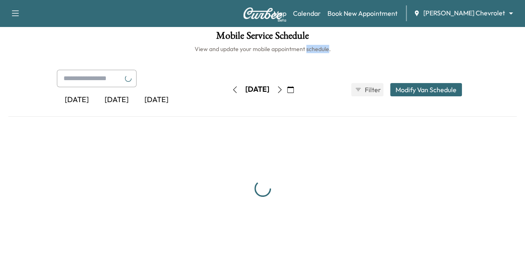
click at [307, 52] on h6 "View and update your mobile appointment schedule." at bounding box center [262, 49] width 509 height 8
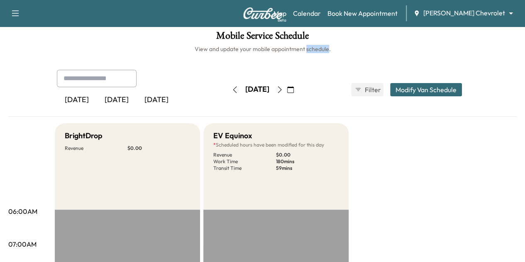
click at [287, 89] on button "button" at bounding box center [280, 89] width 14 height 13
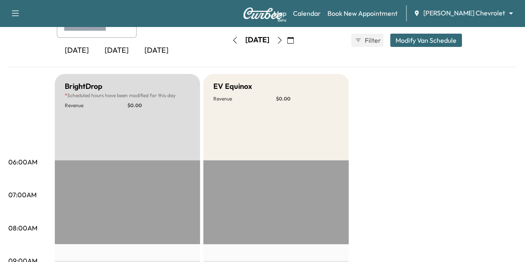
scroll to position [46, 0]
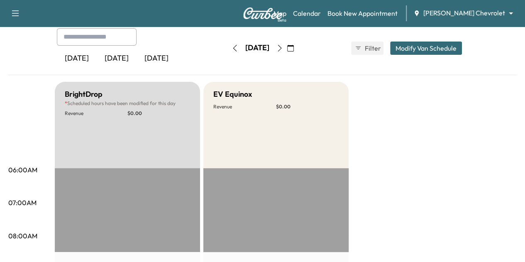
click at [232, 50] on icon "button" at bounding box center [235, 48] width 7 height 7
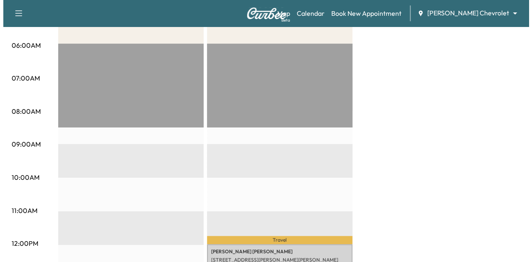
scroll to position [295, 0]
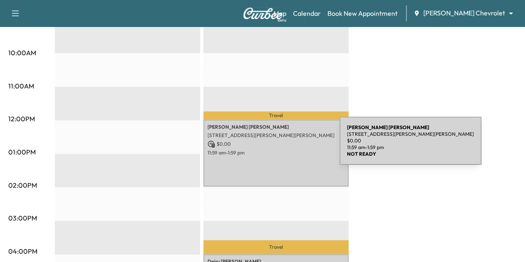
click at [277, 146] on div "[PERSON_NAME] [STREET_ADDRESS][PERSON_NAME][PERSON_NAME] $ 0.00 11:59 am - 1:59…" at bounding box center [276, 153] width 145 height 67
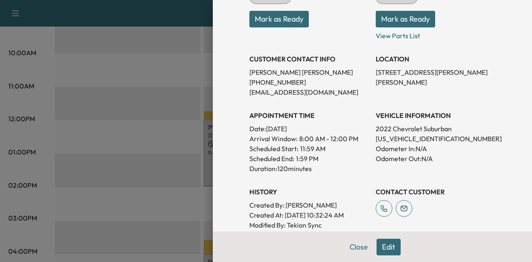
scroll to position [125, 0]
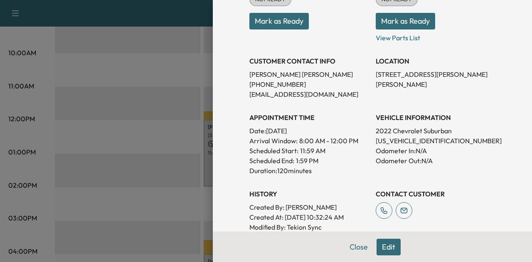
click at [402, 142] on p "[US_VEHICLE_IDENTIFICATION_NUMBER]" at bounding box center [435, 141] width 120 height 10
copy p "[US_VEHICLE_IDENTIFICATION_NUMBER]"
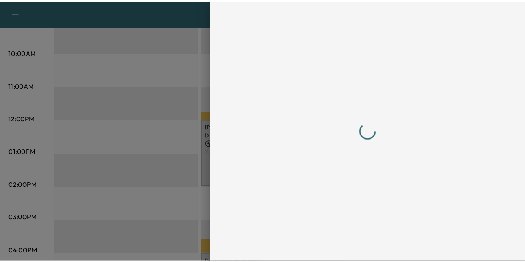
scroll to position [0, 0]
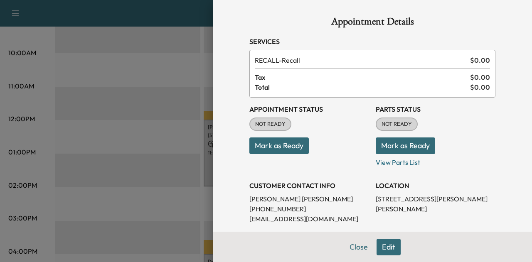
click at [182, 108] on div at bounding box center [266, 131] width 532 height 262
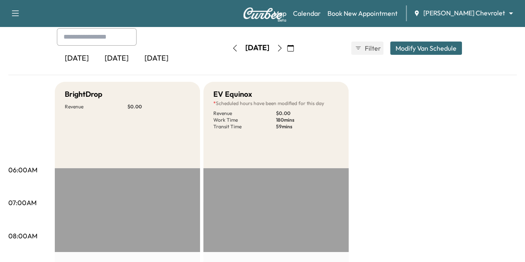
click at [287, 48] on button "button" at bounding box center [280, 48] width 14 height 13
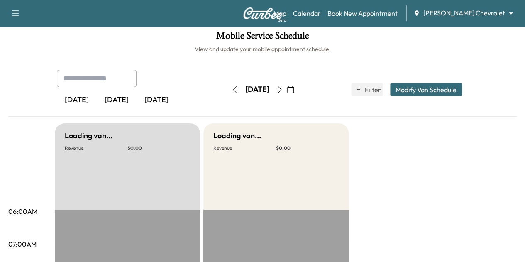
scroll to position [46, 0]
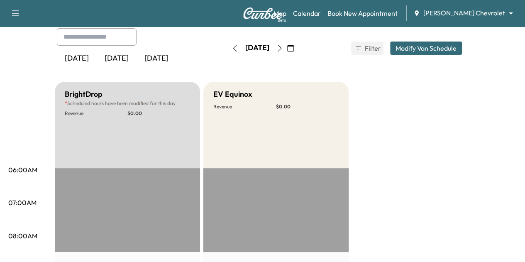
click at [228, 54] on button "button" at bounding box center [235, 48] width 14 height 13
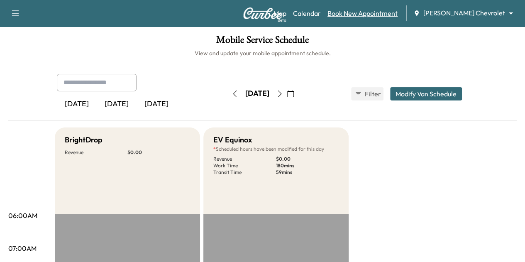
click at [372, 17] on link "Book New Appointment" at bounding box center [363, 13] width 70 height 10
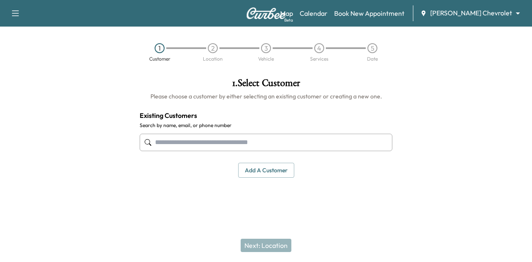
click at [250, 145] on input "text" at bounding box center [266, 142] width 253 height 17
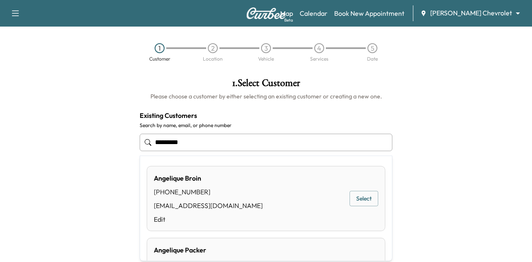
click at [363, 199] on button "Select" at bounding box center [363, 198] width 29 height 15
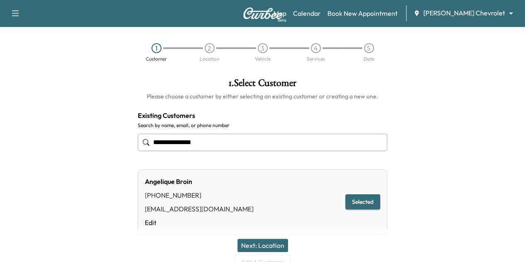
type input "**********"
click at [256, 243] on button "Next: Location" at bounding box center [263, 245] width 51 height 13
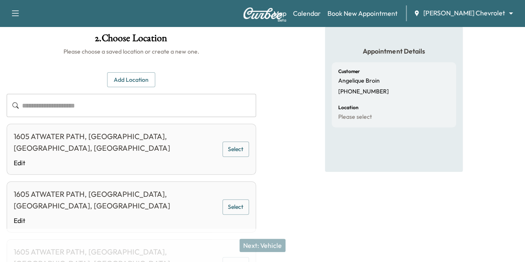
scroll to position [42, 0]
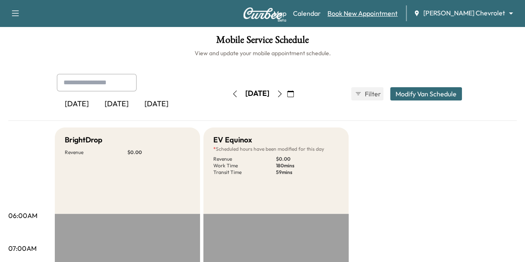
click at [364, 10] on link "Book New Appointment" at bounding box center [363, 13] width 70 height 10
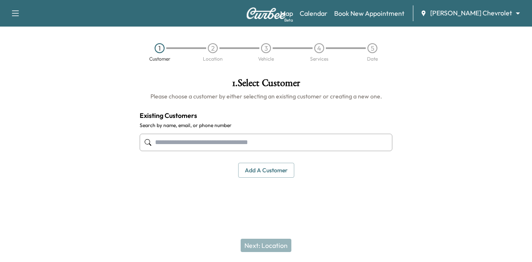
click at [289, 137] on input "text" at bounding box center [266, 142] width 253 height 17
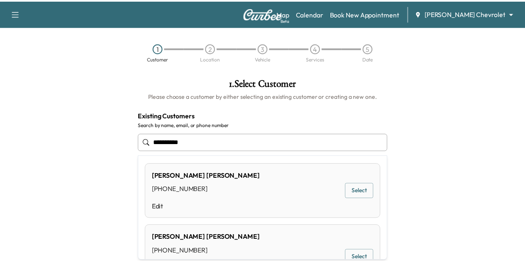
scroll to position [42, 0]
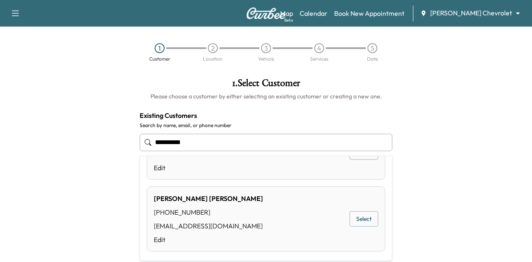
click at [350, 220] on button "Select" at bounding box center [363, 218] width 29 height 15
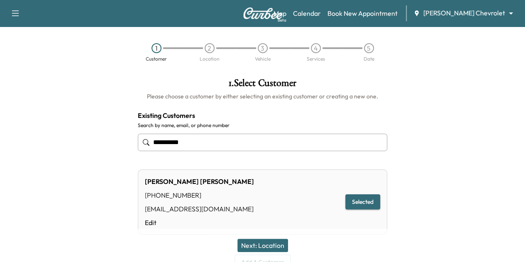
type input "**********"
click at [269, 243] on button "Next: Location" at bounding box center [263, 245] width 51 height 13
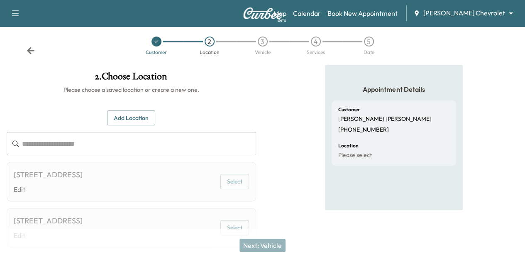
scroll to position [0, 0]
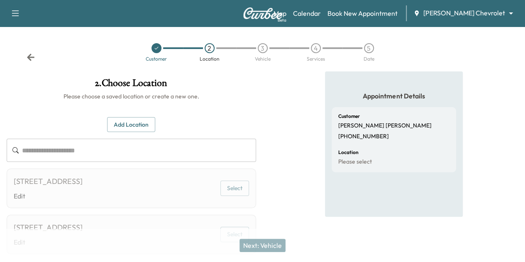
drag, startPoint x: 20, startPoint y: 51, endPoint x: 31, endPoint y: 54, distance: 11.4
click at [20, 51] on div "Customer 2 Location 3 Vehicle 4 Services 5 Date" at bounding box center [262, 52] width 525 height 38
click at [34, 55] on icon at bounding box center [31, 57] width 8 height 8
